Goal: Information Seeking & Learning: Find specific fact

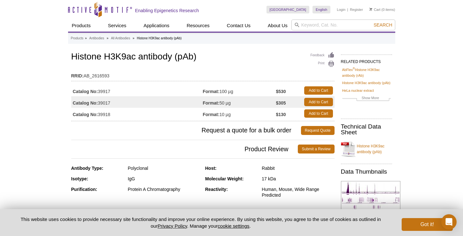
drag, startPoint x: 100, startPoint y: 91, endPoint x: 112, endPoint y: 90, distance: 12.5
click at [112, 90] on td "Catalog No: 39917" at bounding box center [137, 91] width 132 height 12
copy td "39917"
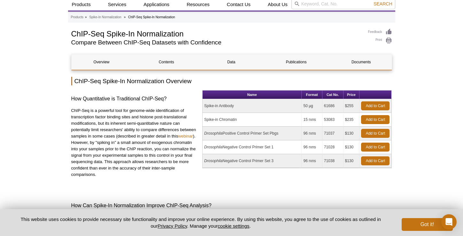
scroll to position [18, 0]
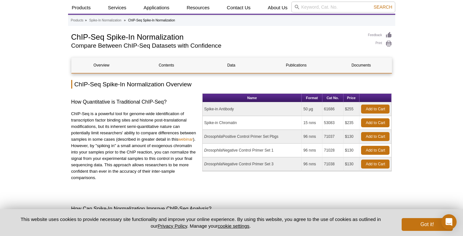
drag, startPoint x: 324, startPoint y: 109, endPoint x: 337, endPoint y: 108, distance: 12.8
click at [337, 108] on td "61686" at bounding box center [332, 109] width 21 height 14
copy td "61686"
drag, startPoint x: 324, startPoint y: 123, endPoint x: 338, endPoint y: 122, distance: 13.8
click at [338, 122] on td "53083" at bounding box center [332, 123] width 21 height 14
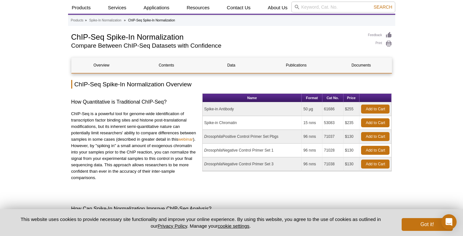
copy td "53083"
drag, startPoint x: 325, startPoint y: 110, endPoint x: 335, endPoint y: 109, distance: 10.6
click at [335, 109] on td "61686" at bounding box center [332, 109] width 21 height 14
copy td "61686"
drag, startPoint x: 324, startPoint y: 136, endPoint x: 338, endPoint y: 136, distance: 14.1
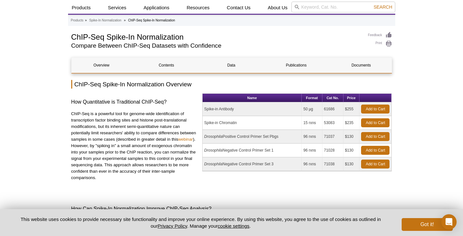
click at [338, 136] on td "71037" at bounding box center [332, 137] width 21 height 14
copy td "71037"
drag, startPoint x: 324, startPoint y: 151, endPoint x: 337, endPoint y: 149, distance: 13.2
click at [337, 149] on td "71028" at bounding box center [332, 150] width 21 height 14
copy td "71028"
